Goal: Task Accomplishment & Management: Complete application form

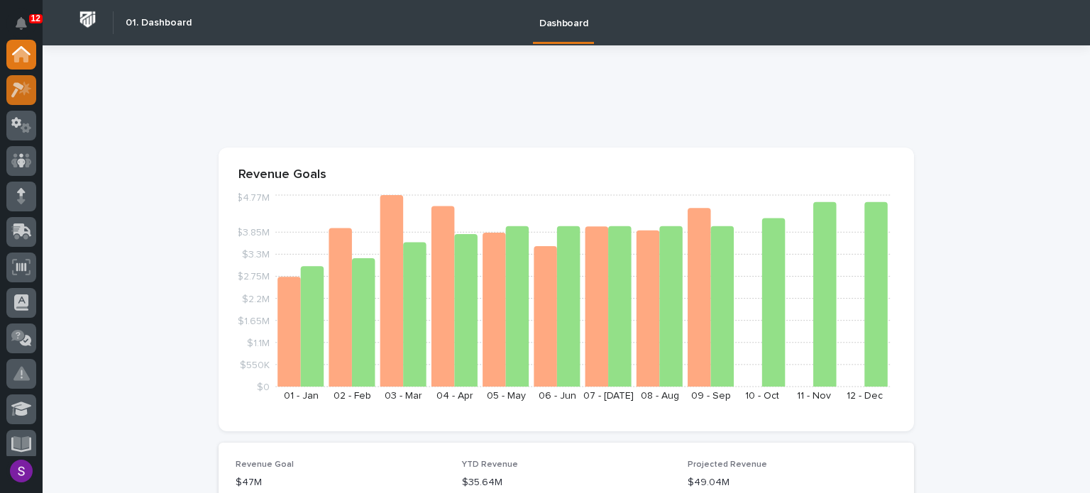
click at [17, 92] on icon at bounding box center [21, 90] width 21 height 16
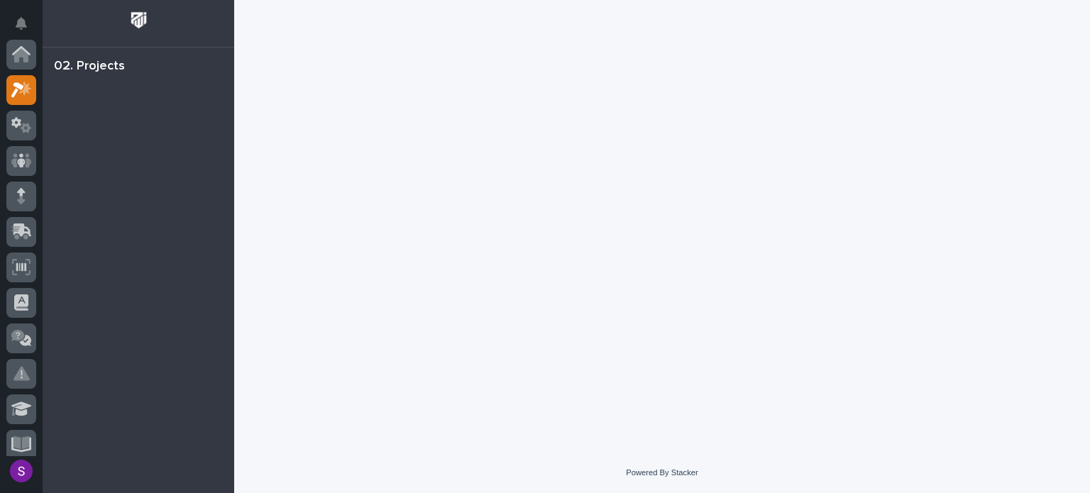
scroll to position [35, 0]
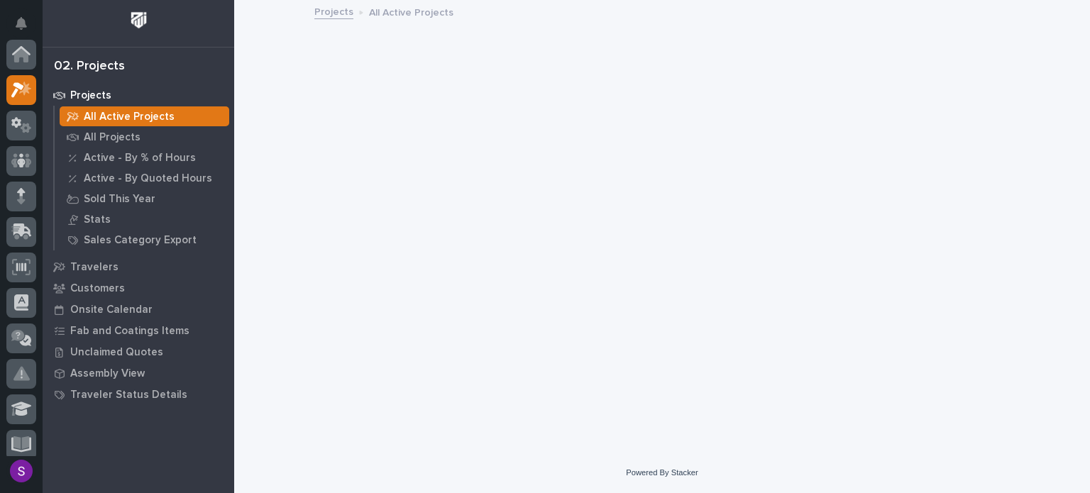
scroll to position [35, 0]
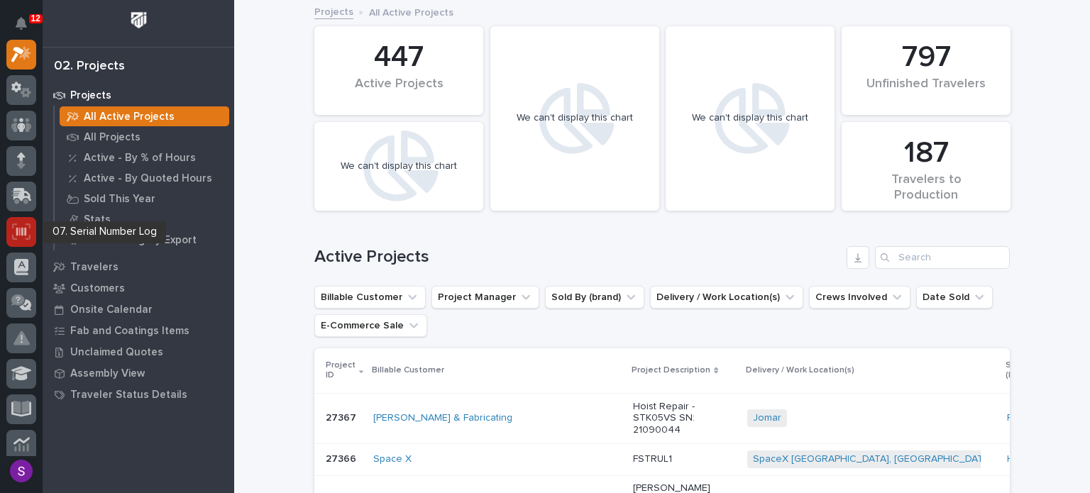
click at [18, 232] on icon at bounding box center [21, 232] width 18 height 16
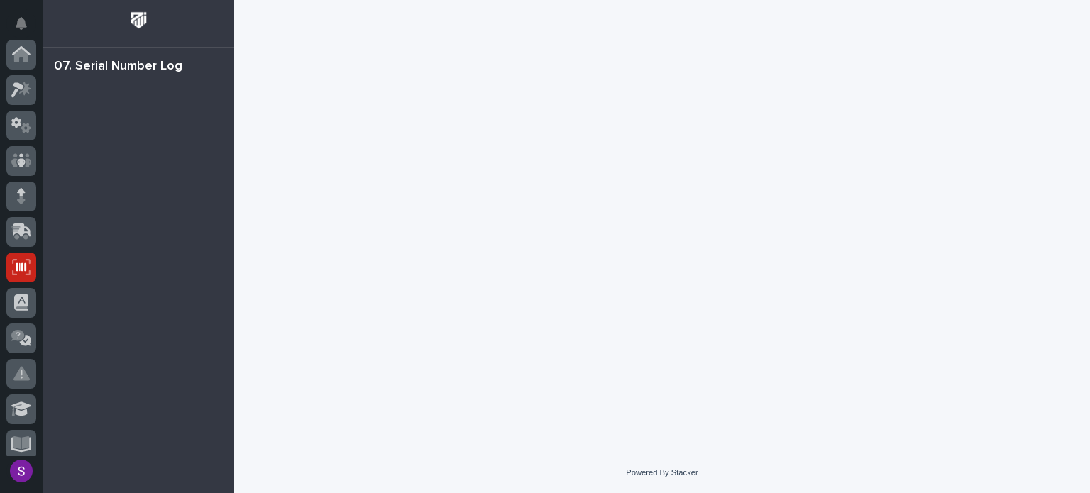
scroll to position [213, 0]
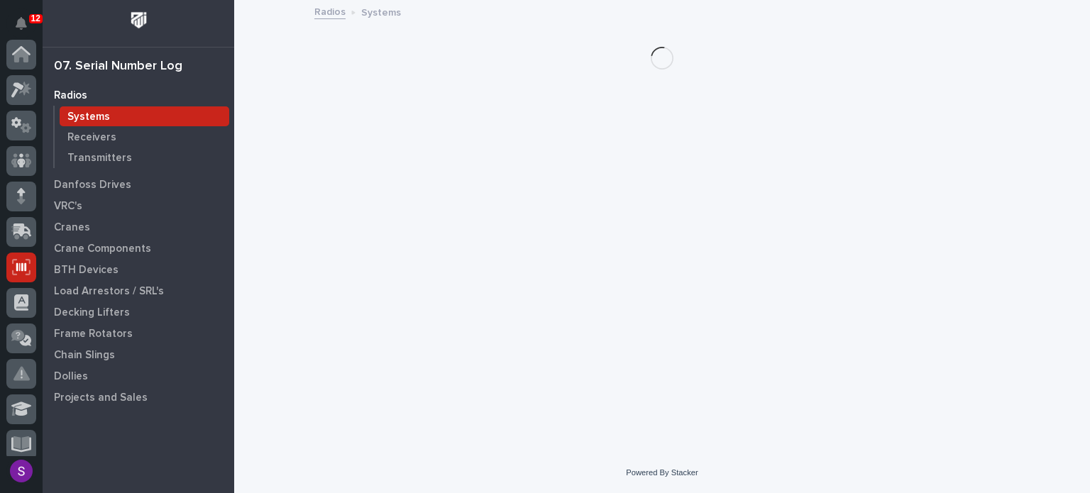
scroll to position [213, 0]
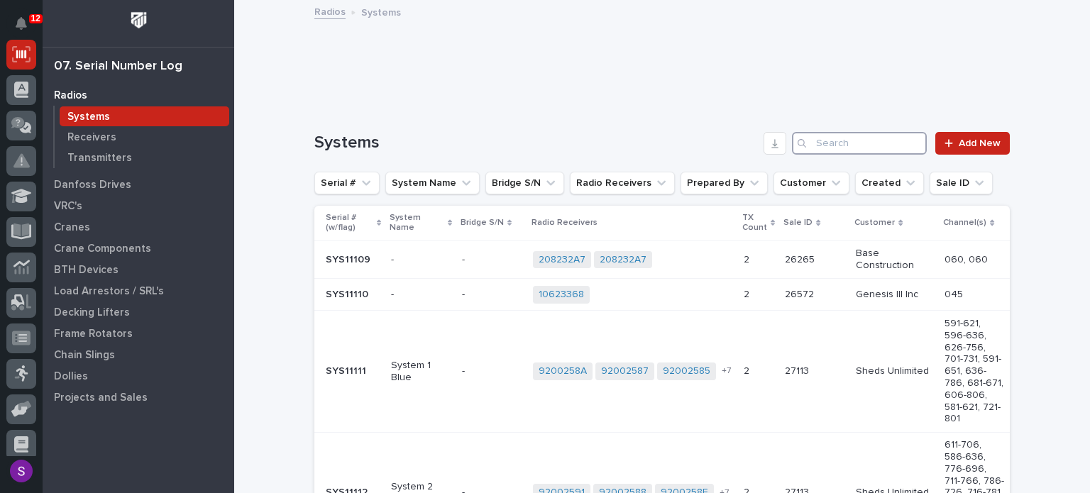
click at [850, 150] on input "Search" at bounding box center [859, 143] width 135 height 23
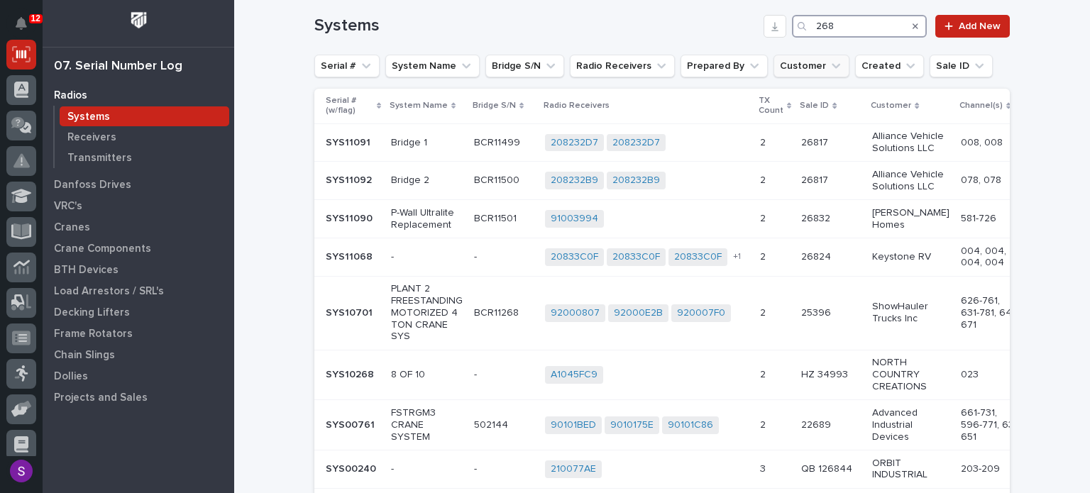
scroll to position [0, 0]
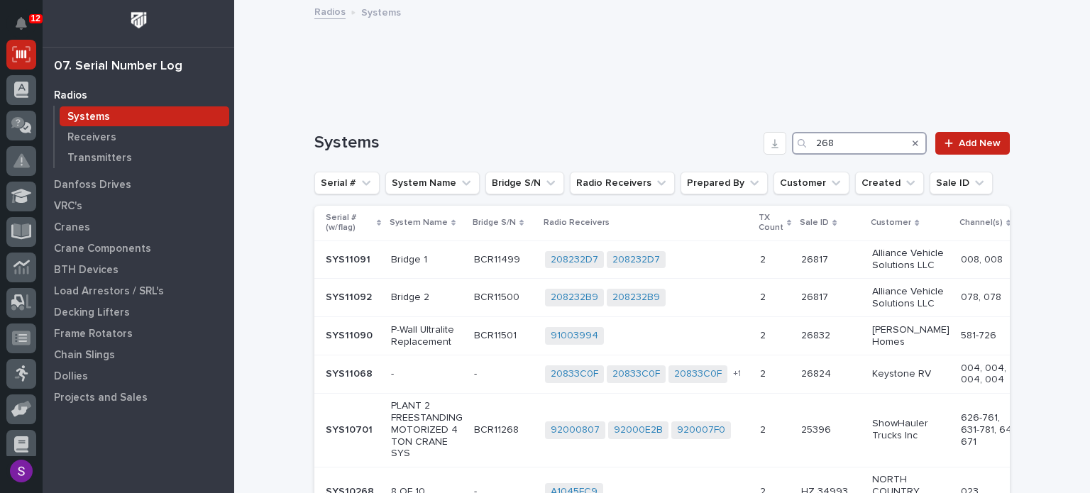
click at [792, 156] on div "Systems 268 Add New Serial # System Name Bridge S/N Radio Receivers Prepared By…" at bounding box center [662, 471] width 696 height 679
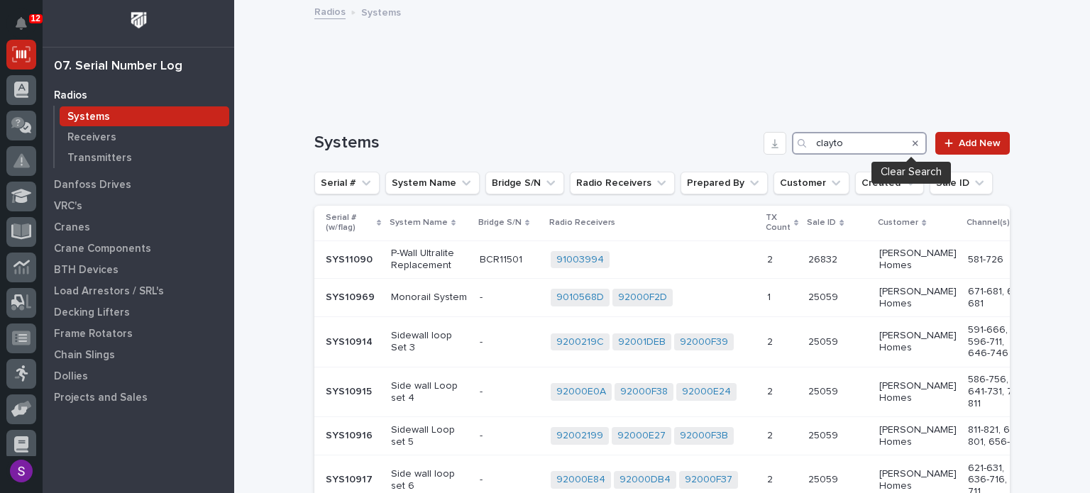
type input "clayto"
drag, startPoint x: 909, startPoint y: 138, endPoint x: 838, endPoint y: 141, distance: 71.0
click at [913, 139] on icon "Search" at bounding box center [916, 143] width 6 height 9
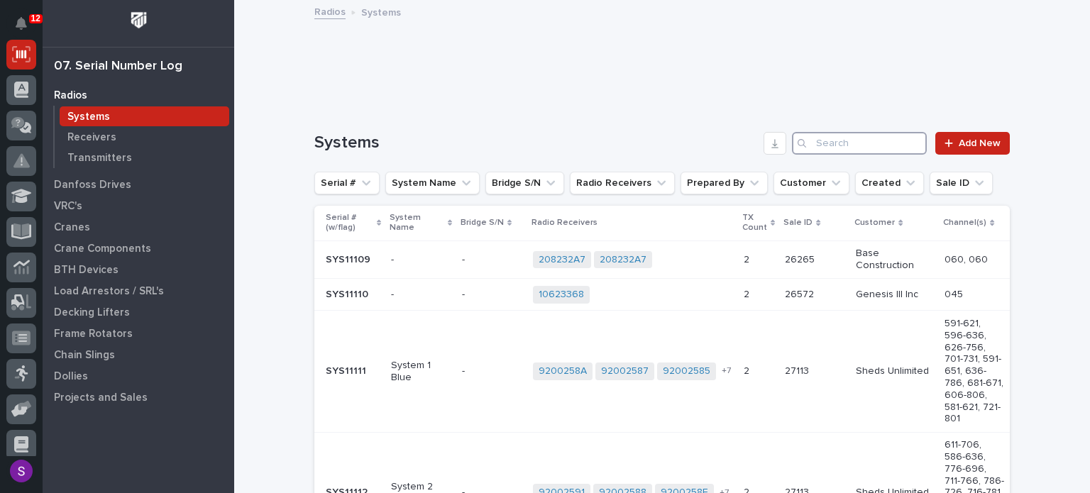
click at [832, 141] on input "Search" at bounding box center [859, 143] width 135 height 23
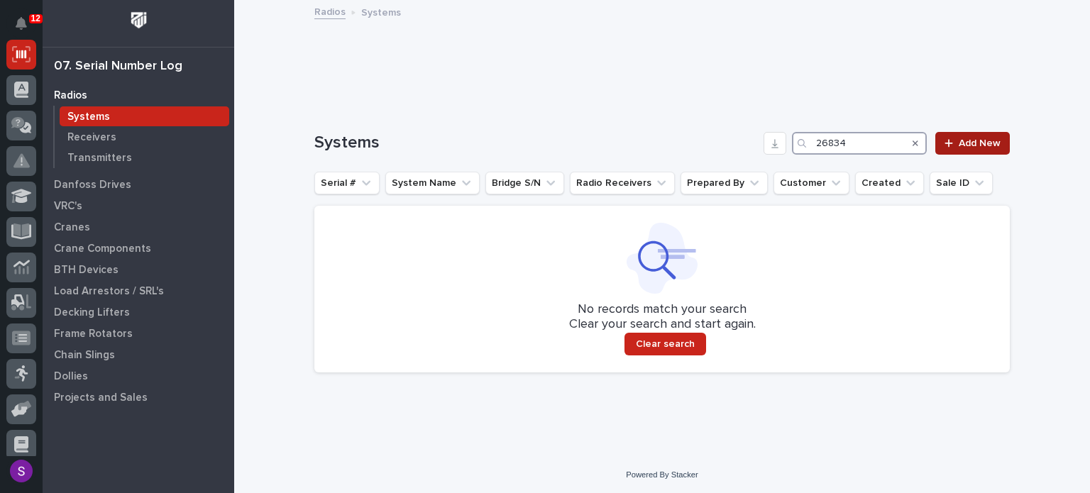
type input "26834"
click at [954, 134] on link "Add New" at bounding box center [973, 143] width 75 height 23
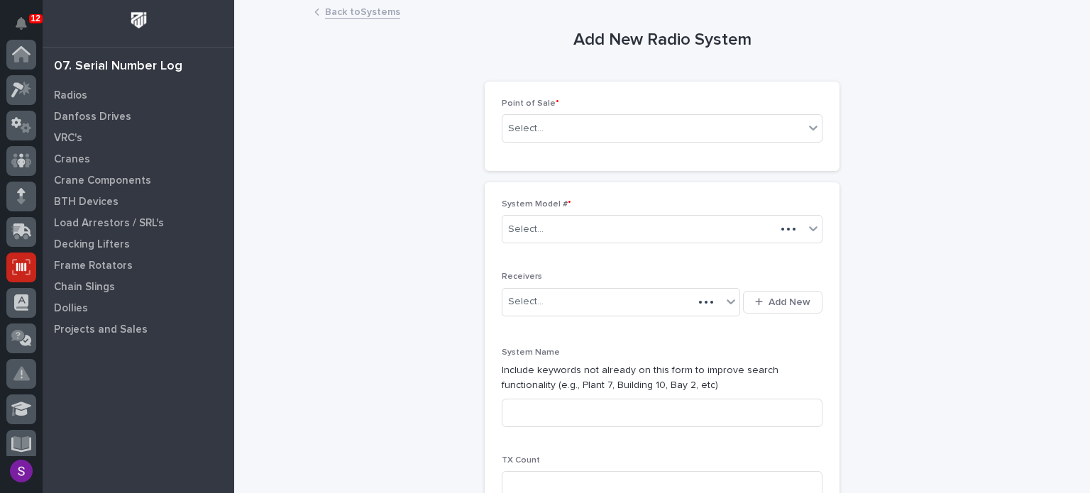
scroll to position [213, 0]
click at [559, 134] on div "Select..." at bounding box center [654, 128] width 302 height 23
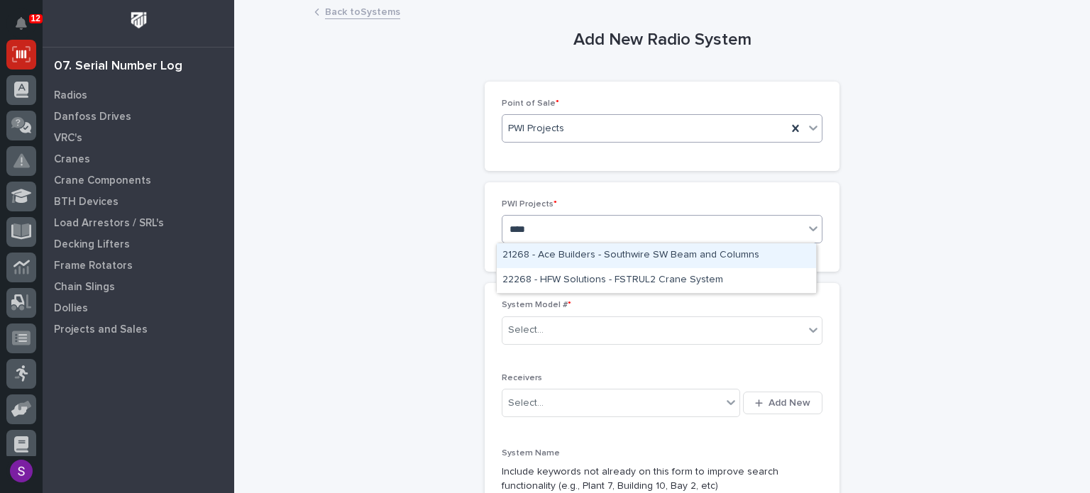
type input "*****"
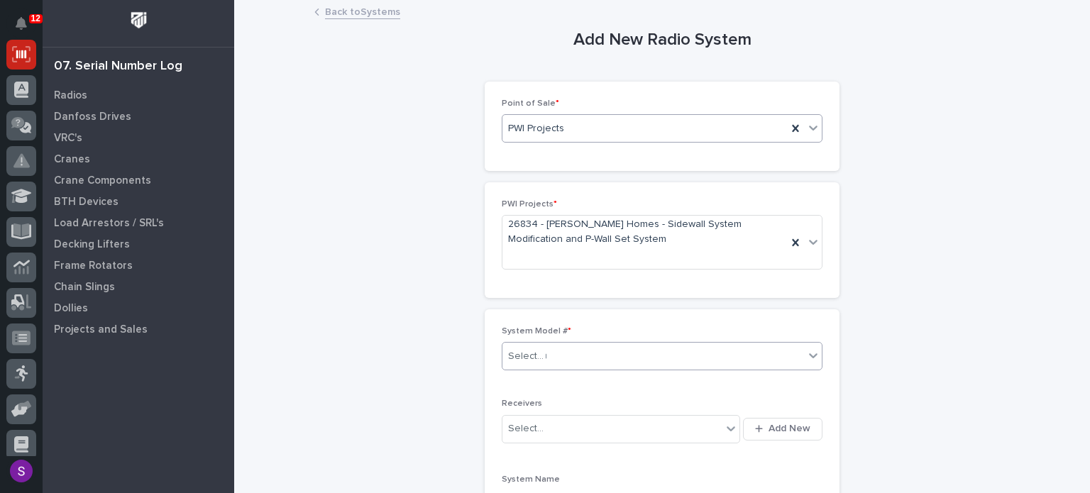
type input "**"
type input "*"
click at [743, 418] on button "Add New" at bounding box center [783, 429] width 80 height 23
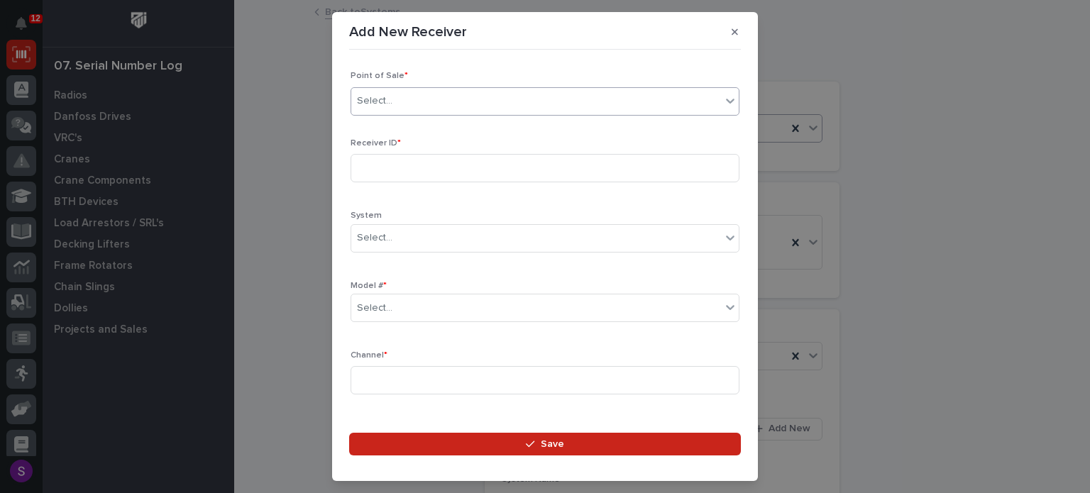
type input "*"
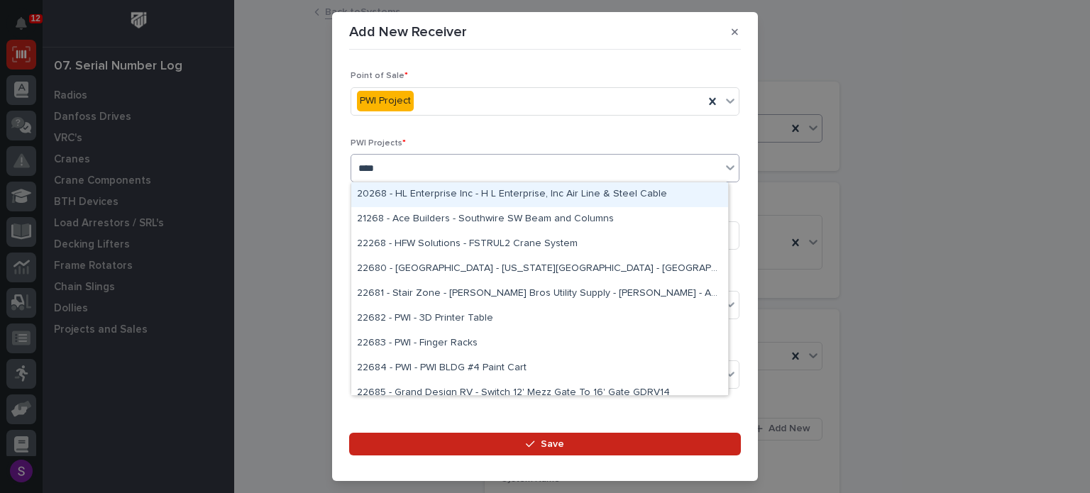
type input "*****"
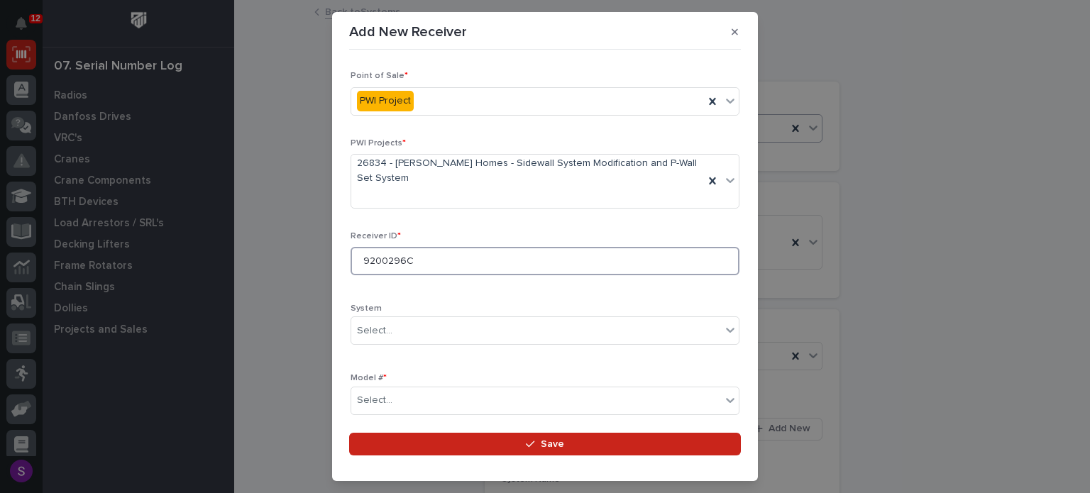
type input "9200296C"
type input "***"
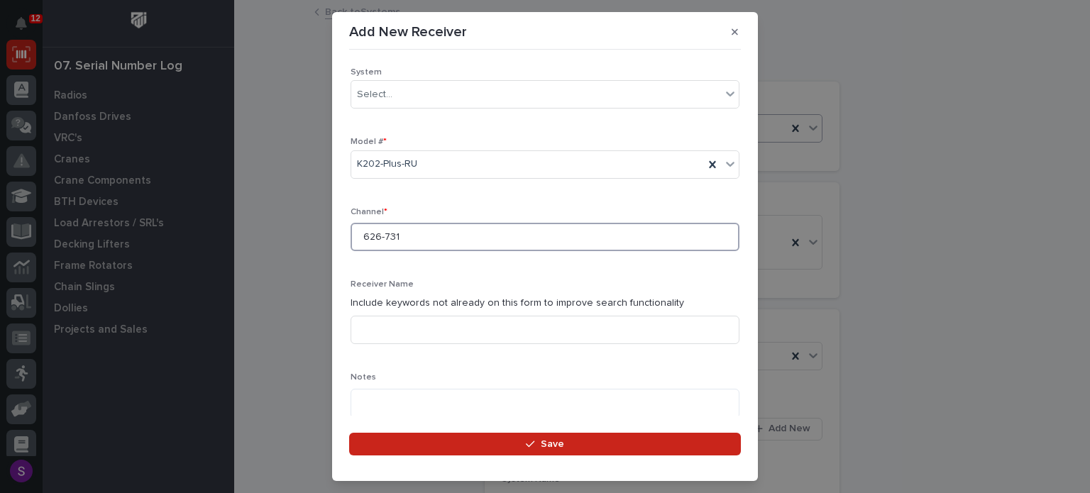
type input "626-731"
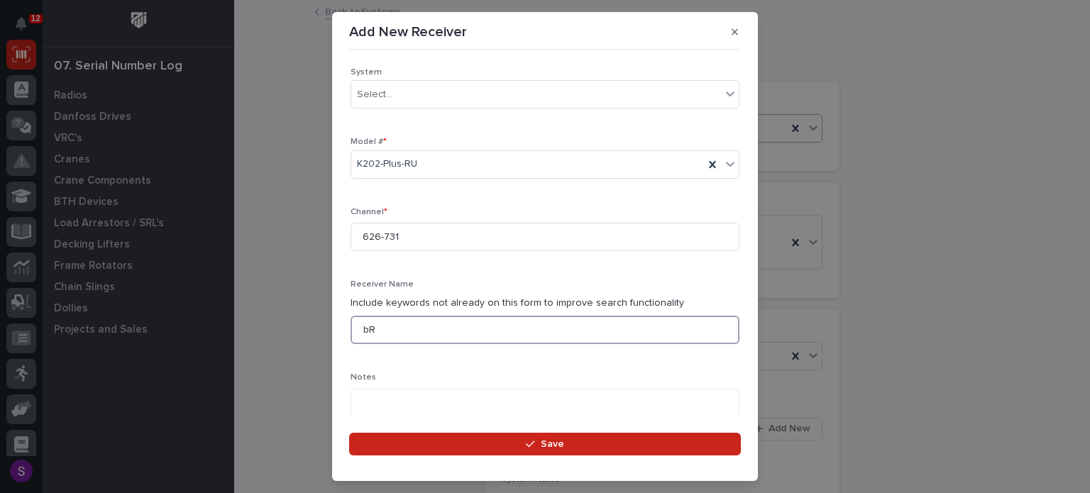
type input "b"
type input "Bridge Motion"
type textarea "*"
type textarea "**********"
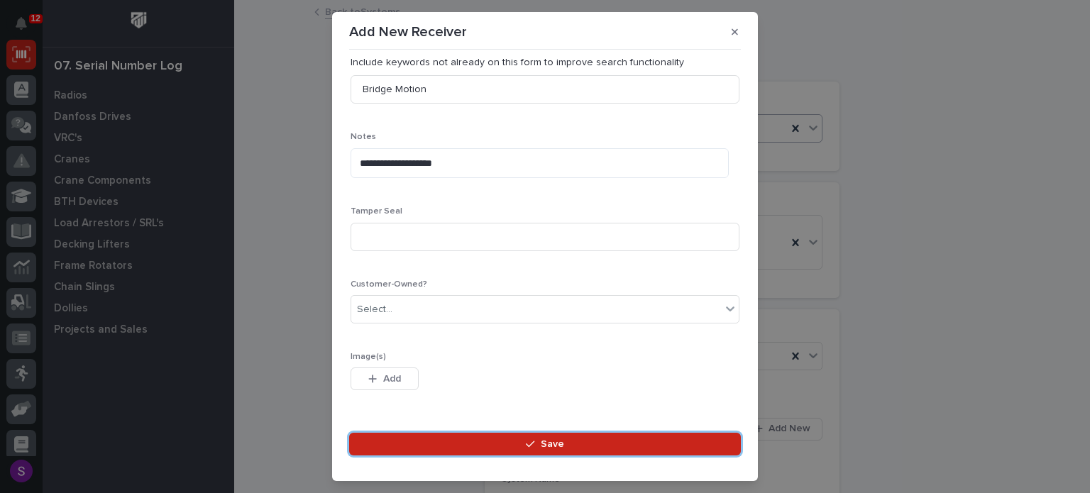
click at [349, 433] on button "Save" at bounding box center [545, 444] width 392 height 23
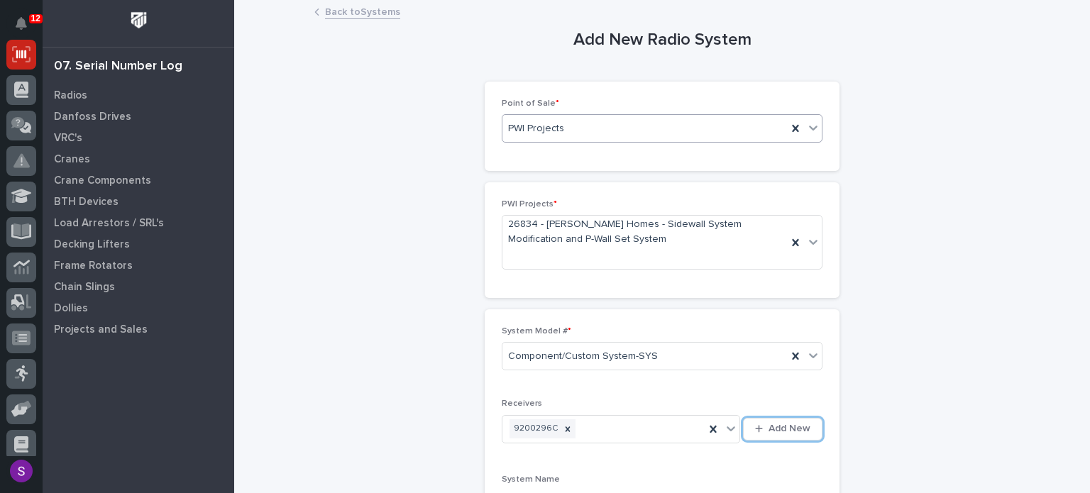
click at [743, 418] on button "Add New" at bounding box center [783, 429] width 80 height 23
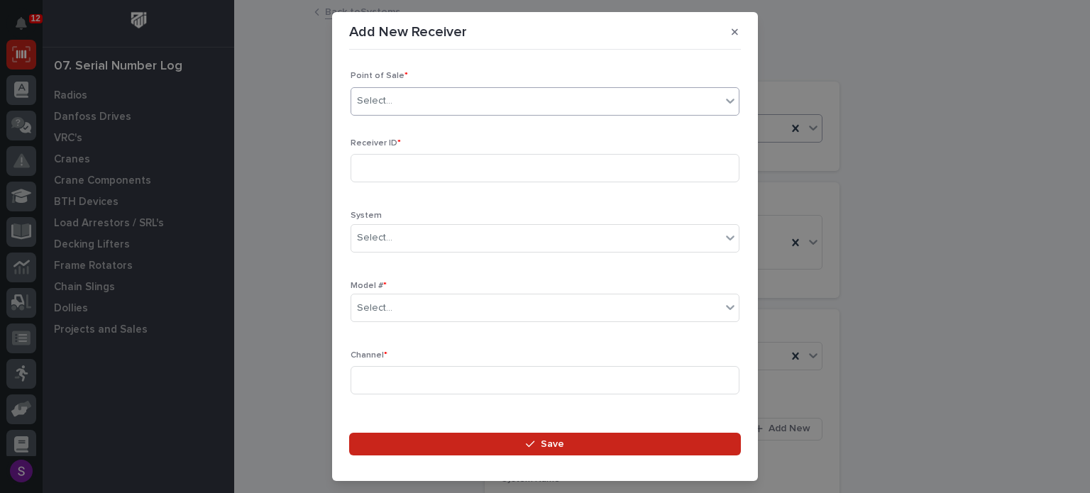
type input "*"
type input "*****"
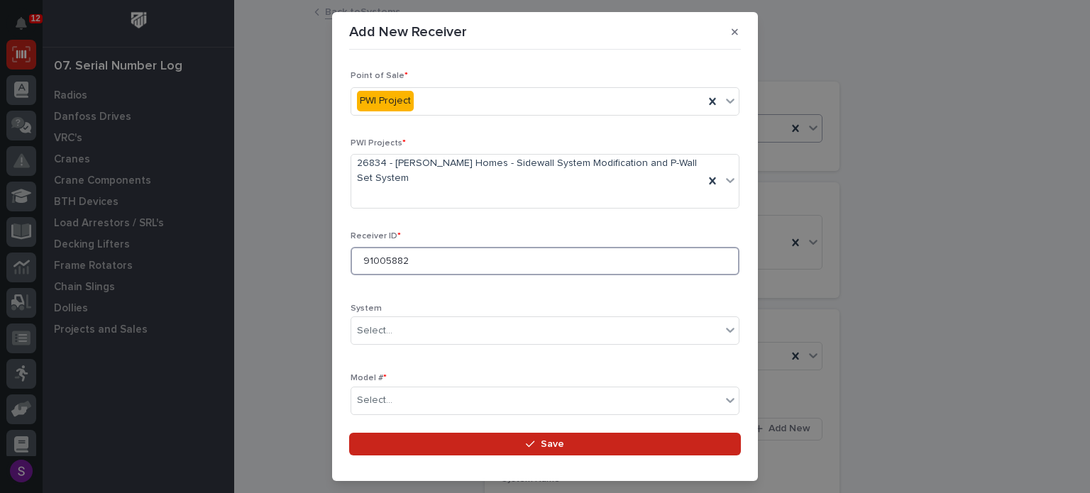
type input "91005882"
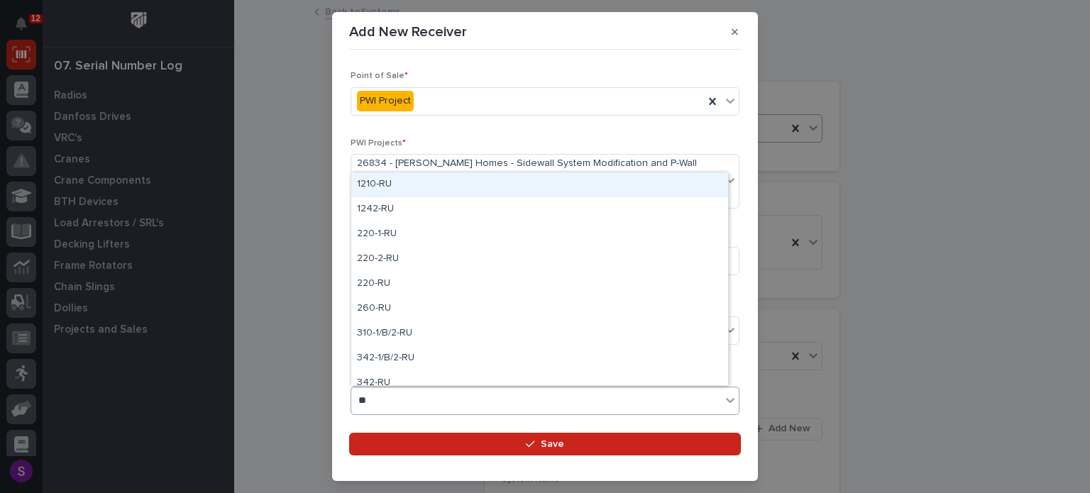
type input "***"
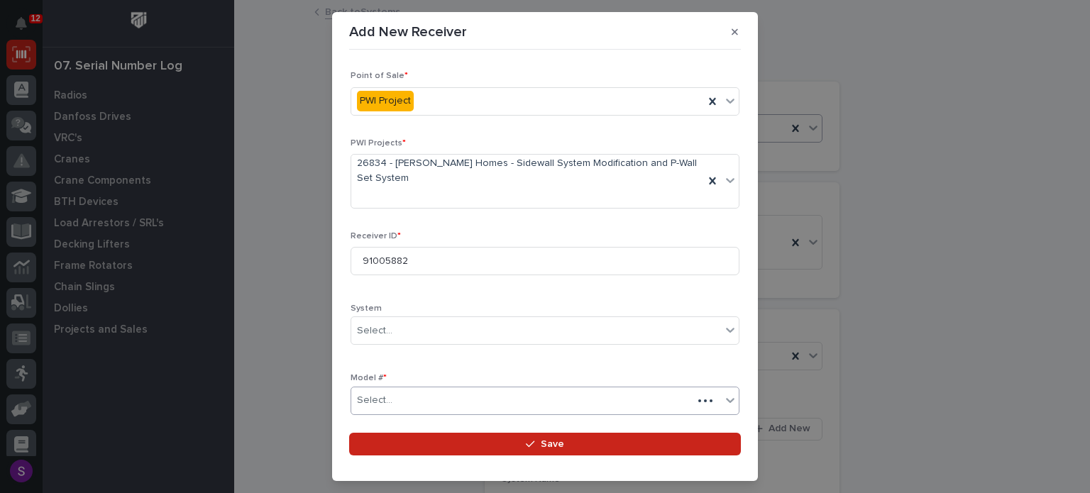
scroll to position [236, 0]
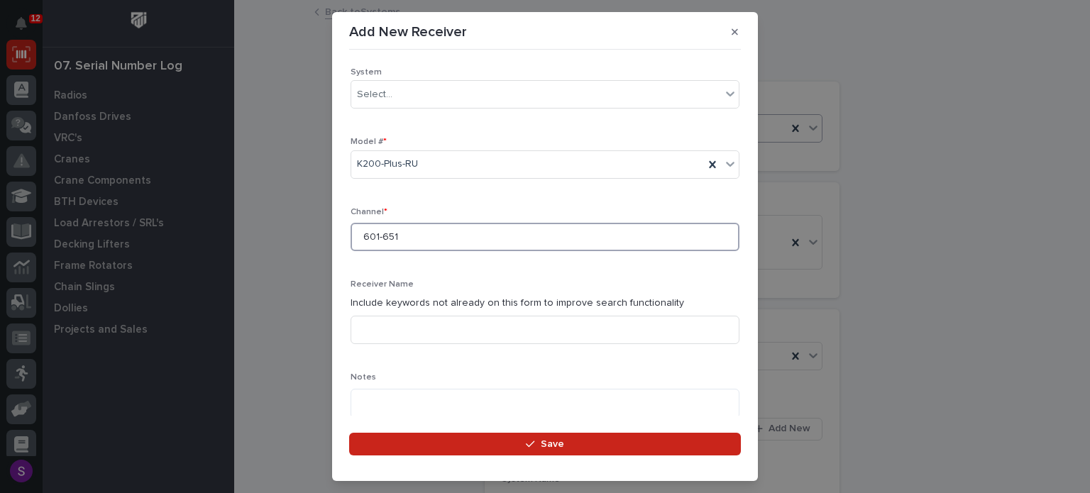
type input "601-651"
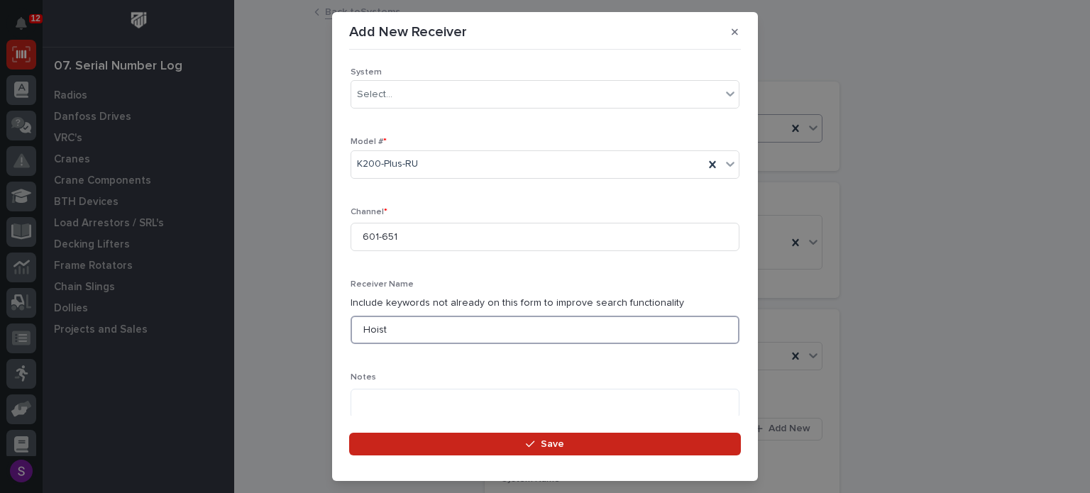
type input "Hoist"
type textarea "**********"
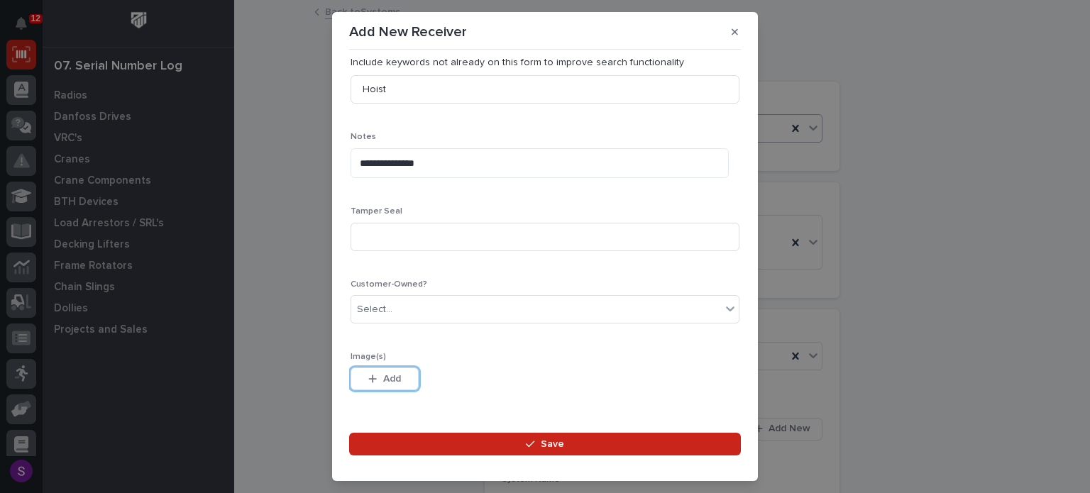
click at [349, 433] on button "Save" at bounding box center [545, 444] width 392 height 23
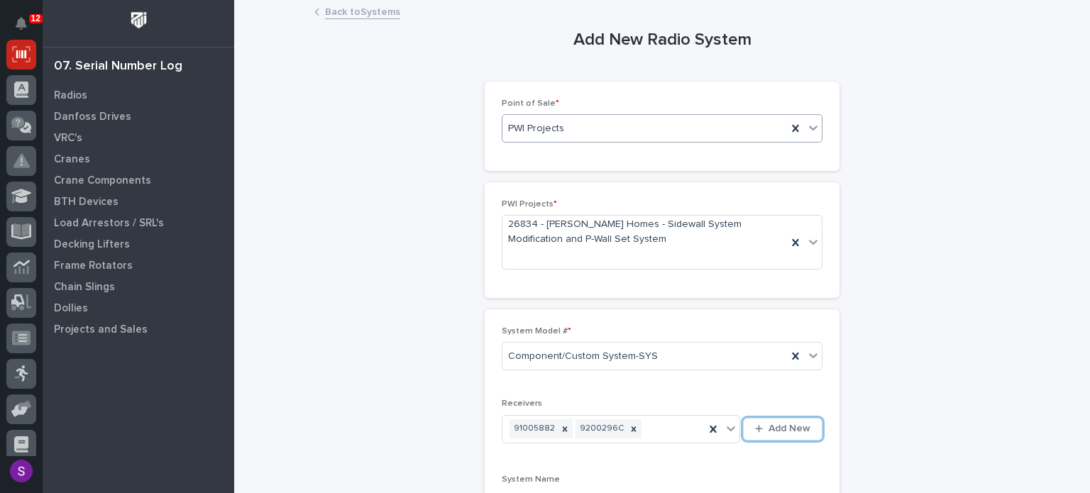
scroll to position [292, 0]
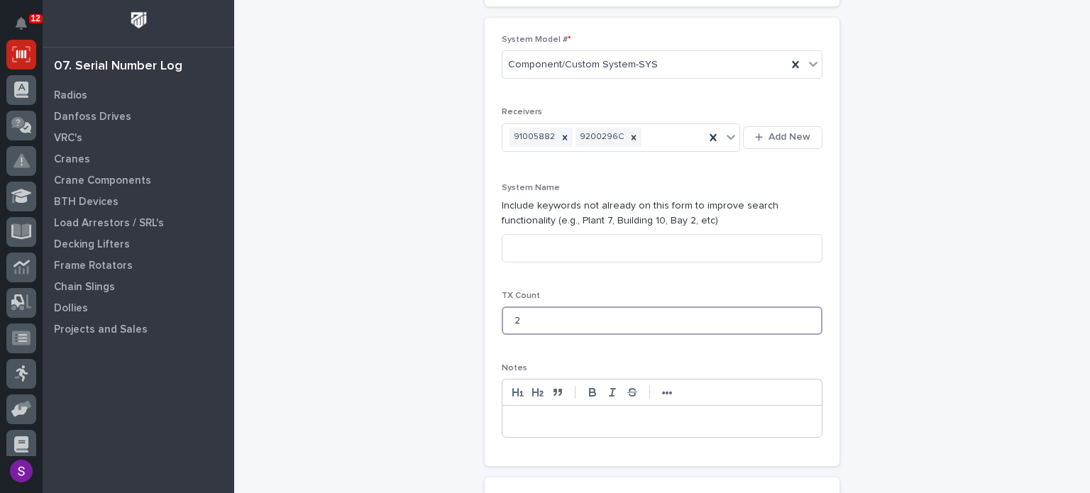
type input "2"
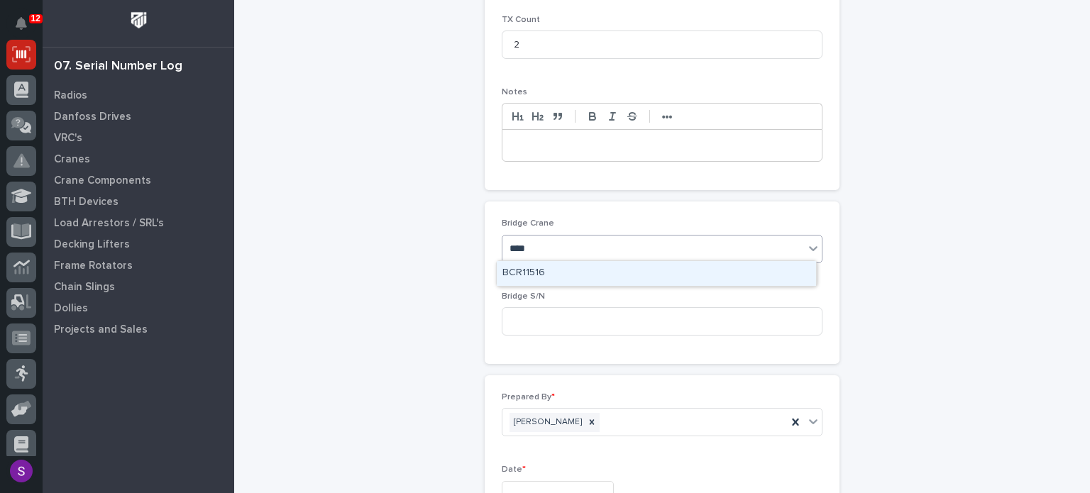
type input "*****"
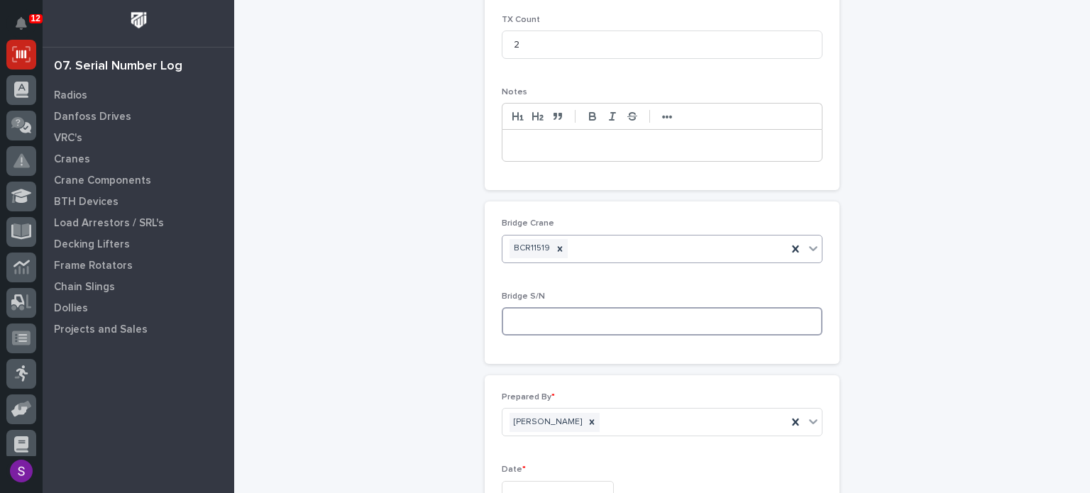
click at [582, 326] on input at bounding box center [662, 321] width 321 height 28
type input "BCR11519"
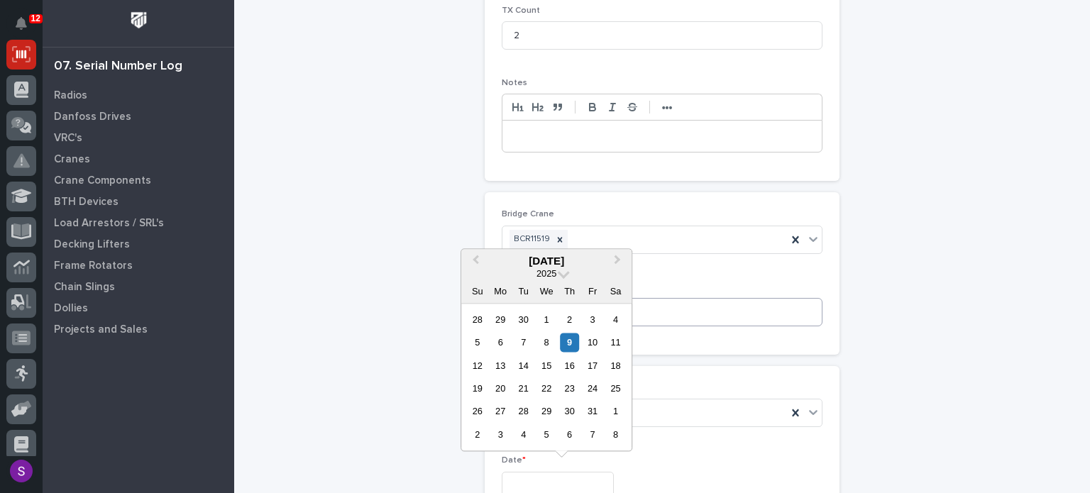
type input "**********"
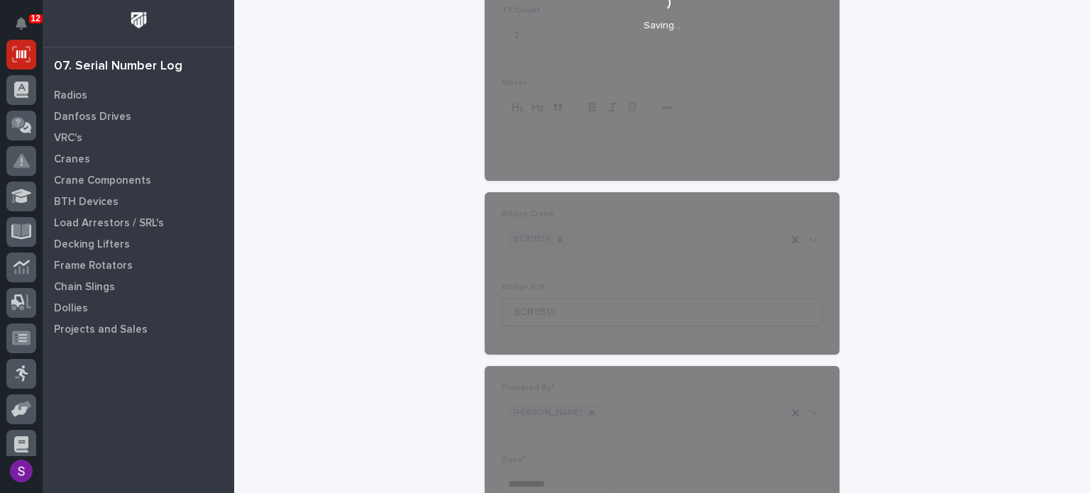
scroll to position [751, 0]
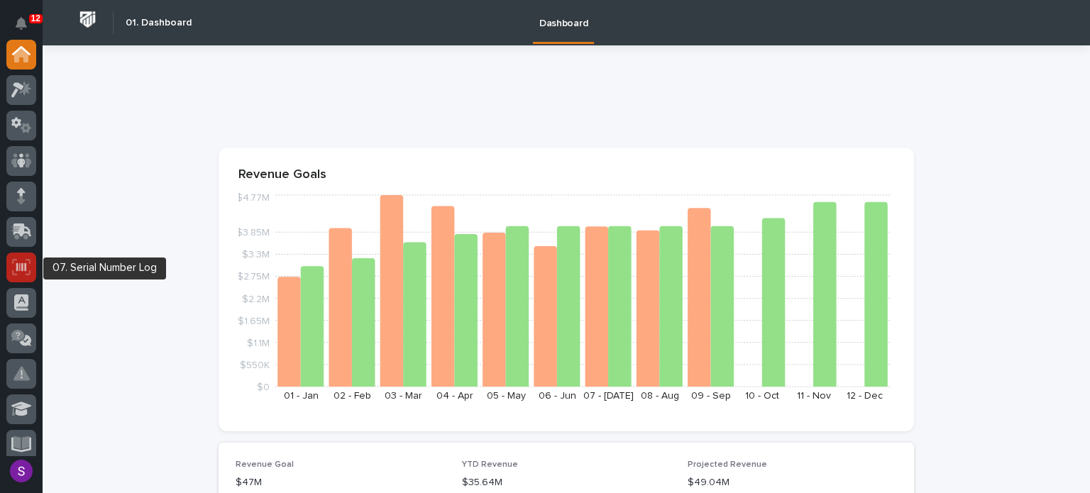
click at [28, 266] on icon at bounding box center [21, 267] width 18 height 16
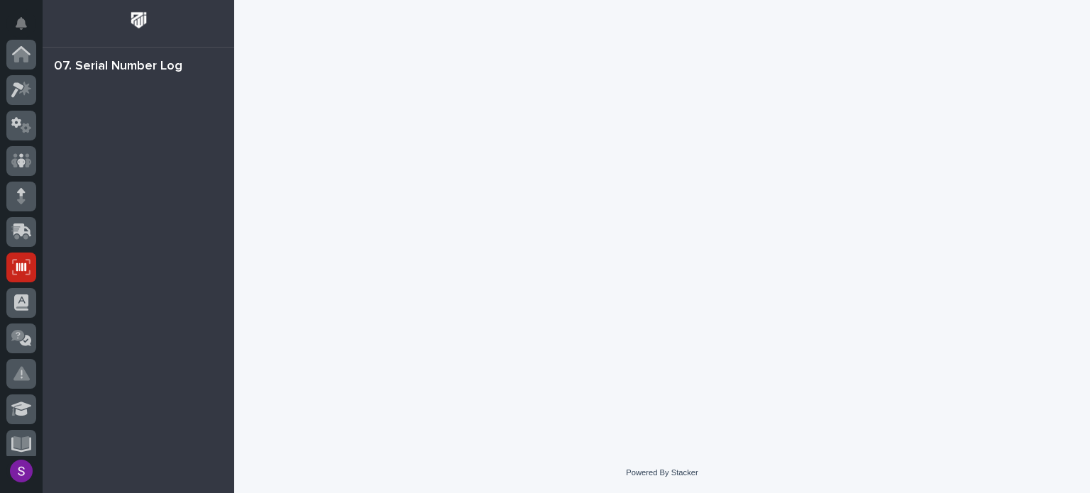
scroll to position [213, 0]
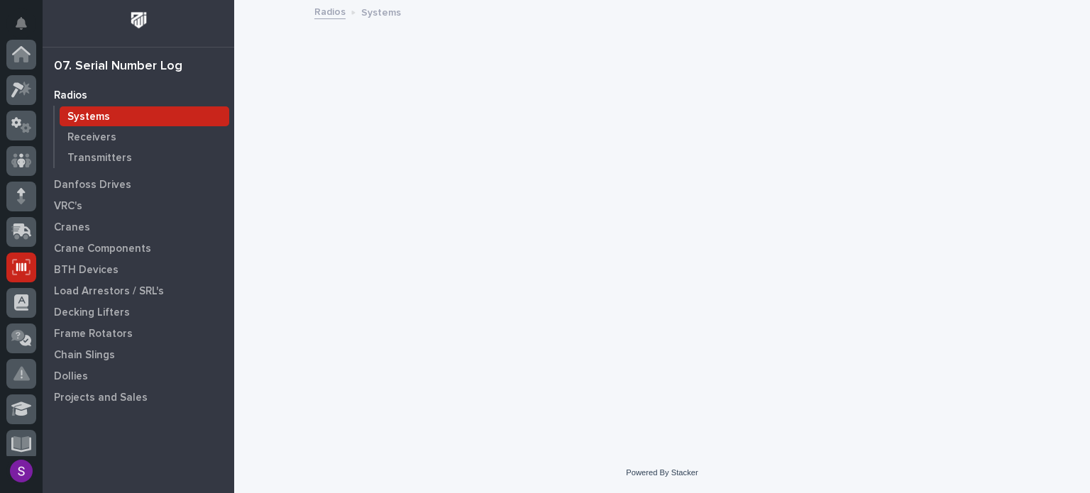
scroll to position [213, 0]
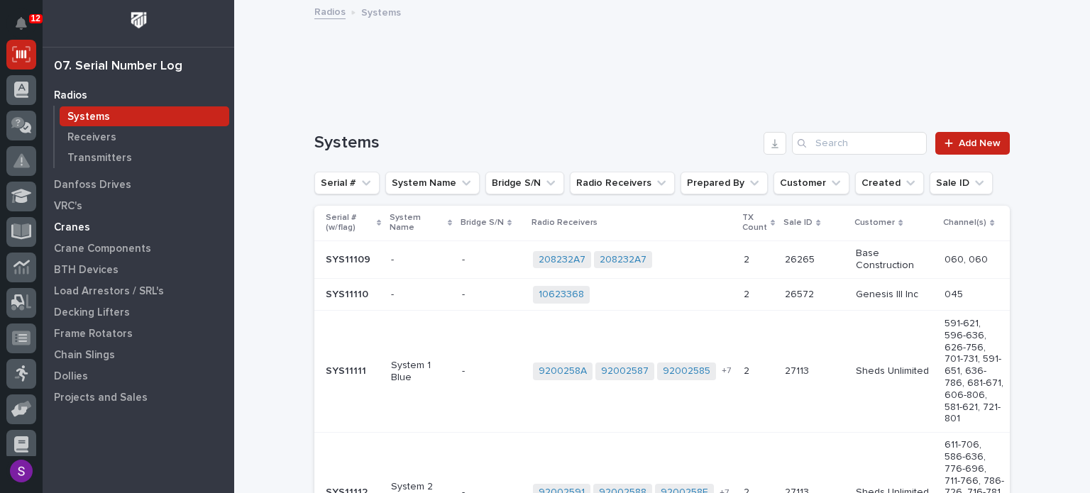
click at [88, 232] on div "Cranes" at bounding box center [138, 227] width 185 height 20
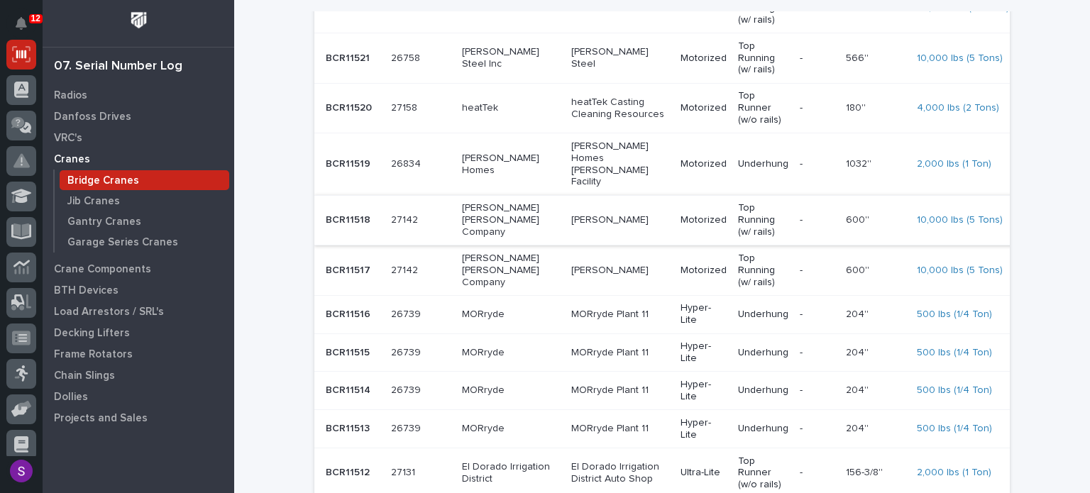
scroll to position [639, 0]
